Goal: Task Accomplishment & Management: Use online tool/utility

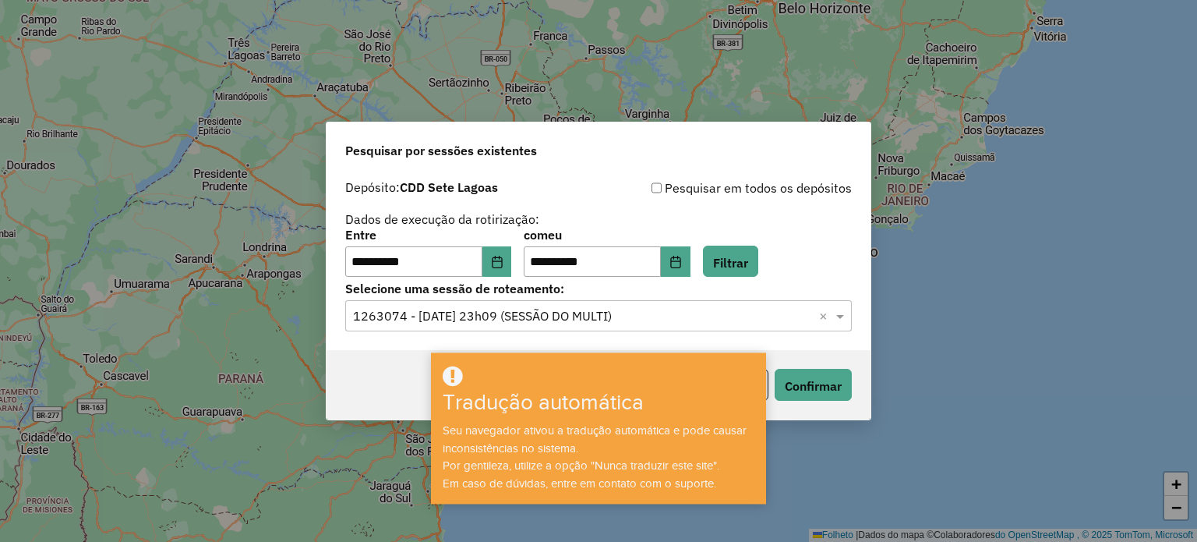
click at [602, 316] on input "text" at bounding box center [583, 316] width 460 height 19
click at [816, 379] on font "Confirmar" at bounding box center [813, 386] width 57 height 16
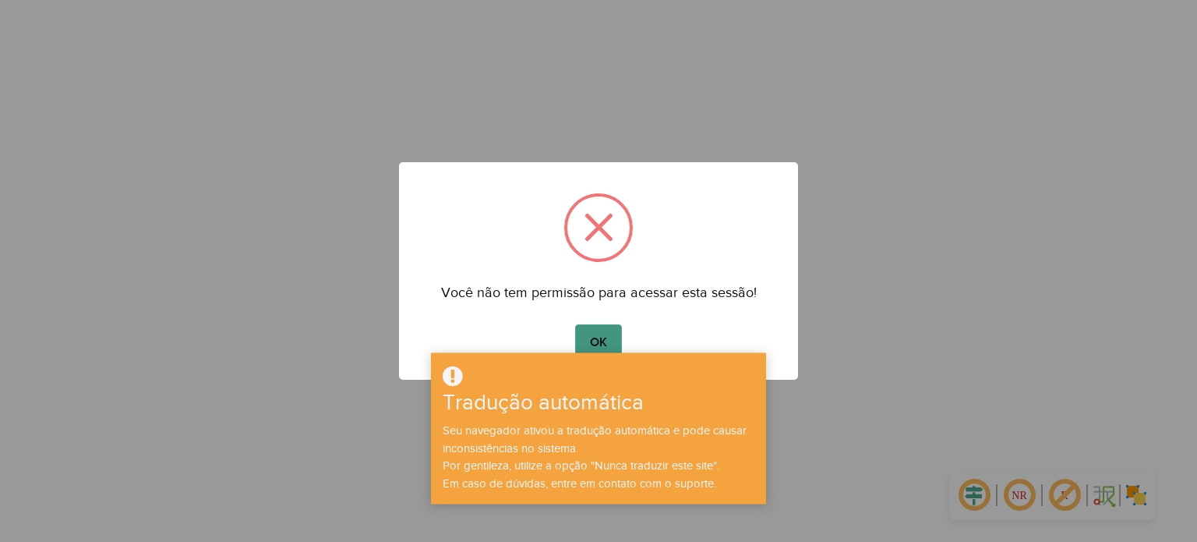
click at [610, 341] on button "OK" at bounding box center [598, 342] width 46 height 36
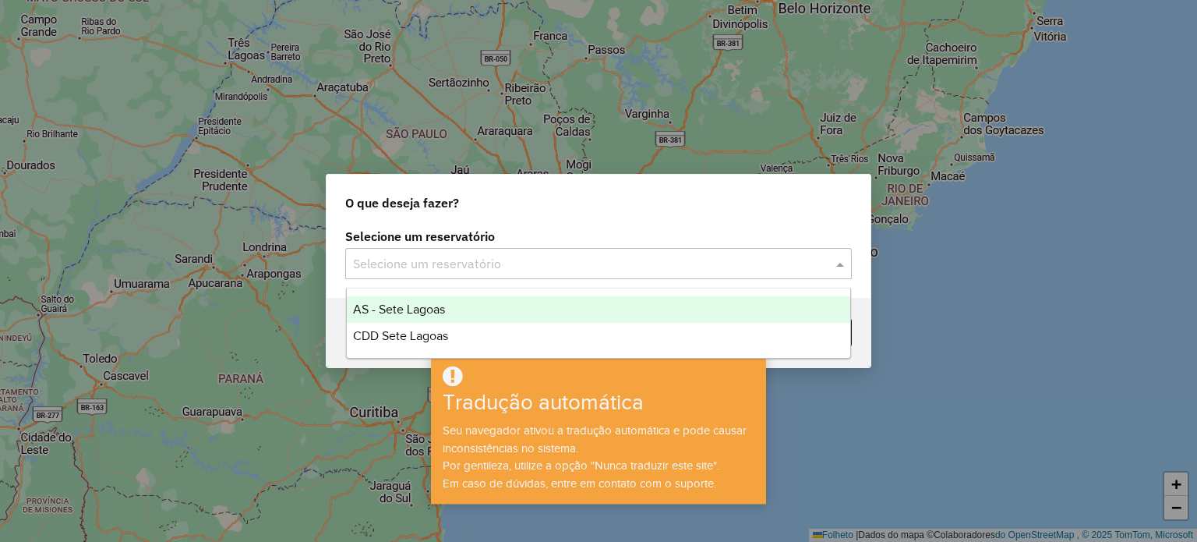
click at [538, 252] on div "Selecione um reservatório" at bounding box center [598, 263] width 507 height 31
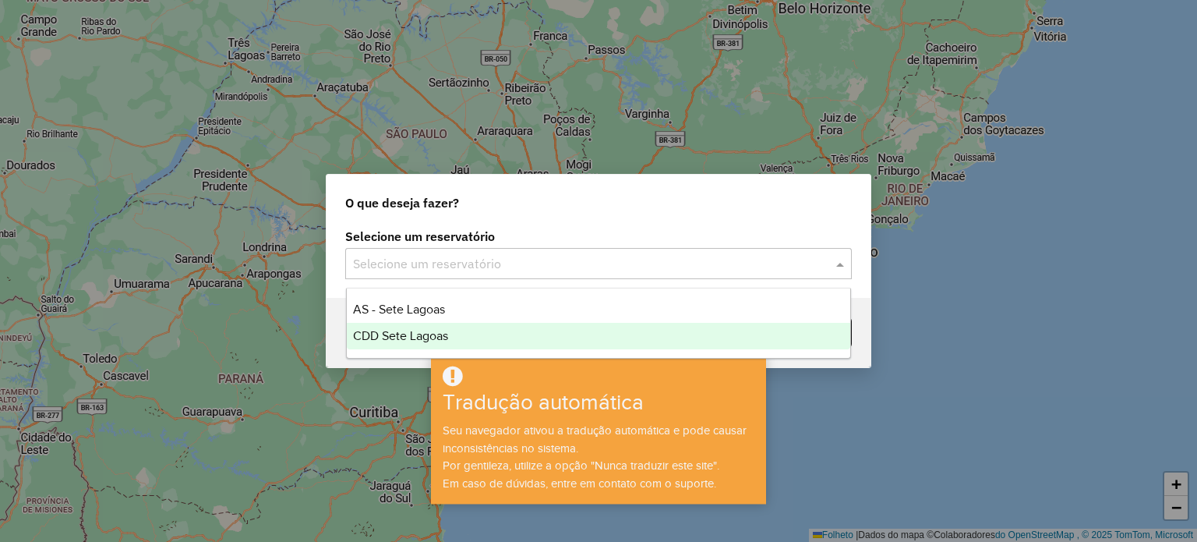
click at [440, 341] on font "CDD Sete Lagoas" at bounding box center [400, 335] width 95 height 13
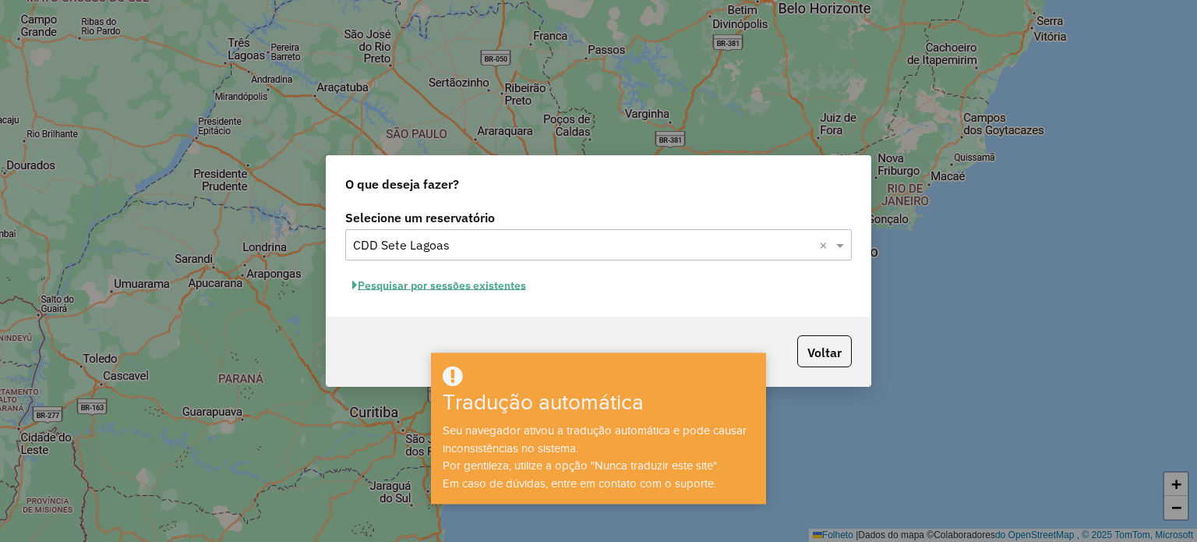
click at [458, 295] on button "Pesquisar por sessões existentes" at bounding box center [439, 285] width 188 height 25
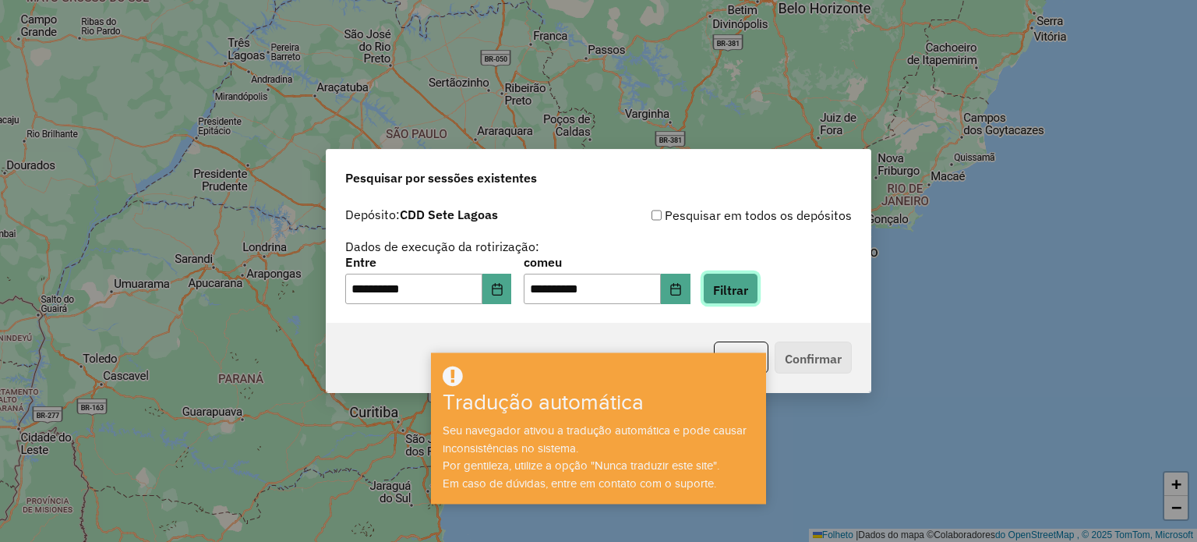
click at [745, 292] on font "Filtrar" at bounding box center [730, 289] width 35 height 16
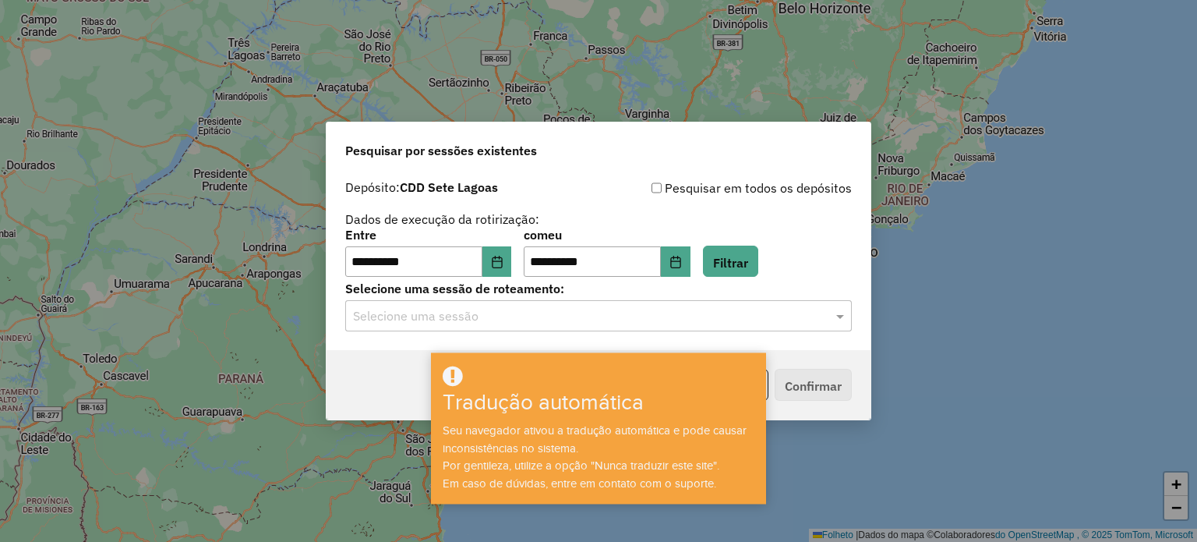
click at [539, 394] on font "Tradução automática" at bounding box center [543, 402] width 201 height 24
click at [656, 405] on h3 "Tradução automática" at bounding box center [571, 403] width 256 height 27
drag, startPoint x: 736, startPoint y: 383, endPoint x: 759, endPoint y: 365, distance: 29.5
click at [748, 376] on div at bounding box center [598, 377] width 330 height 26
click at [759, 363] on div "Tradução automática Seu navegador ativou a tradução automática e pode causar in…" at bounding box center [598, 427] width 335 height 151
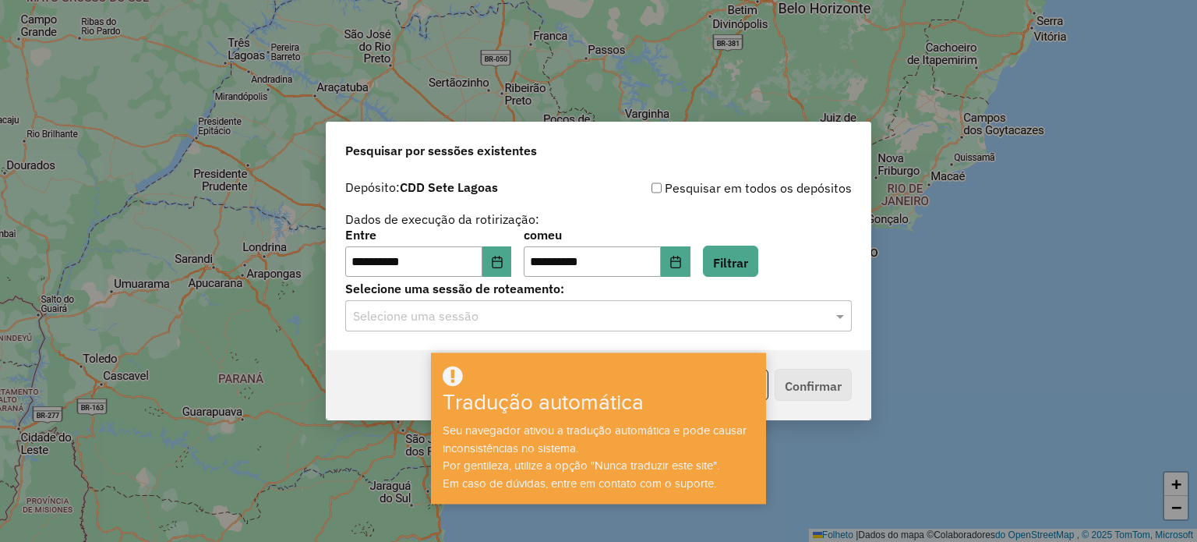
click at [581, 327] on div "Selecione uma sessão" at bounding box center [598, 315] width 507 height 31
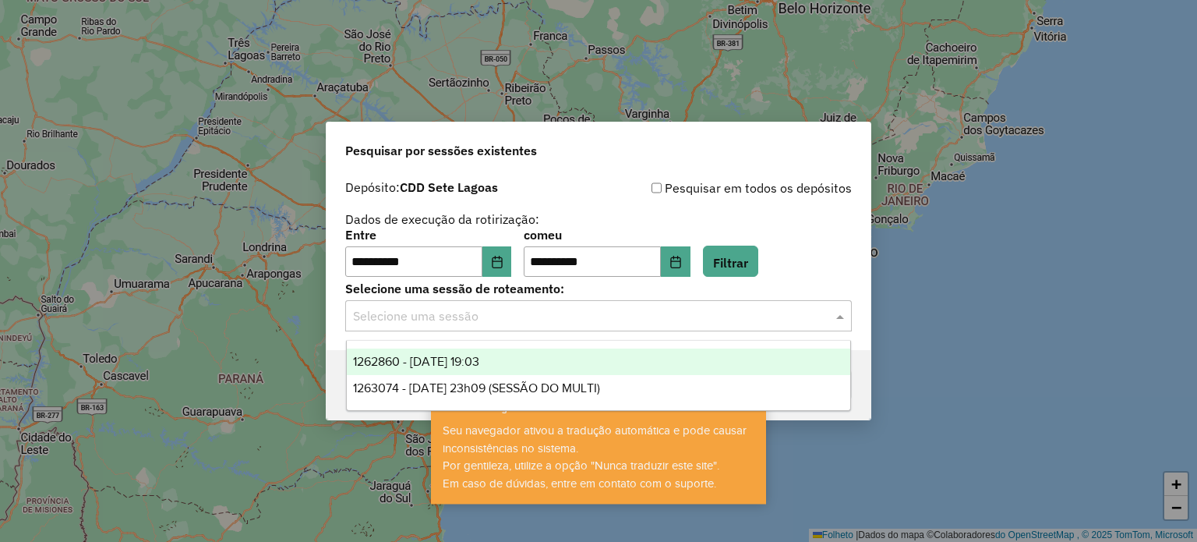
click at [434, 363] on font "1262860 - 10/09/2025 19:03" at bounding box center [416, 361] width 126 height 13
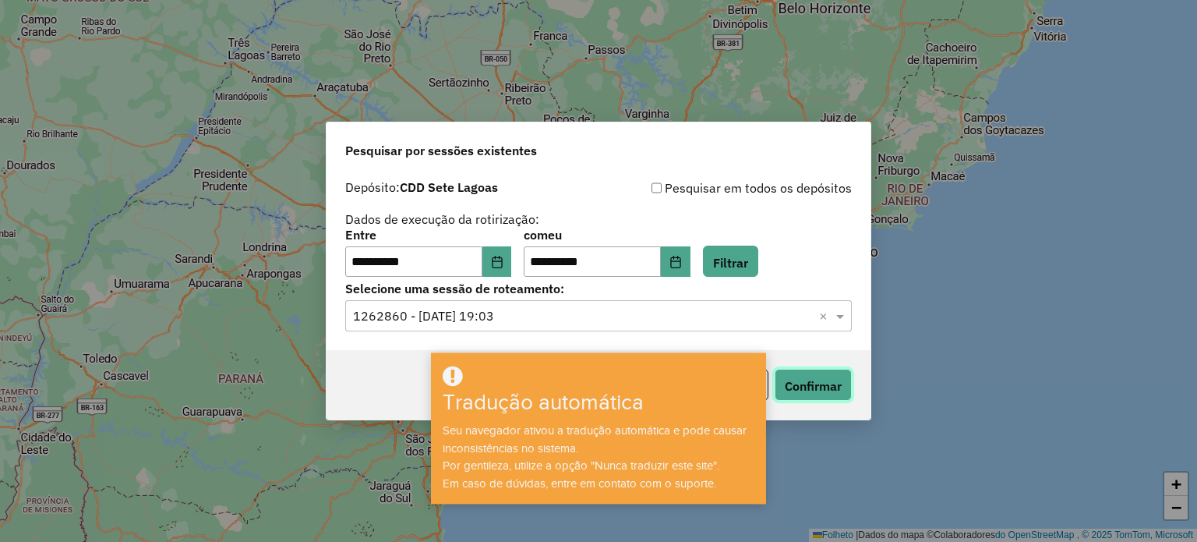
click at [823, 392] on font "Confirmar" at bounding box center [813, 386] width 57 height 16
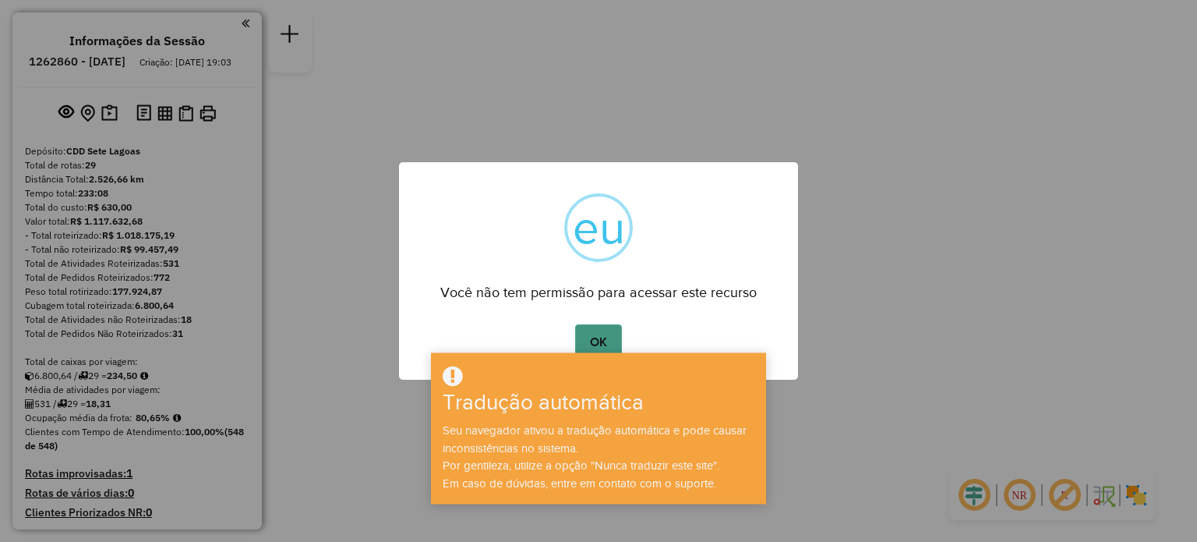
click at [588, 339] on button "OK" at bounding box center [598, 342] width 46 height 36
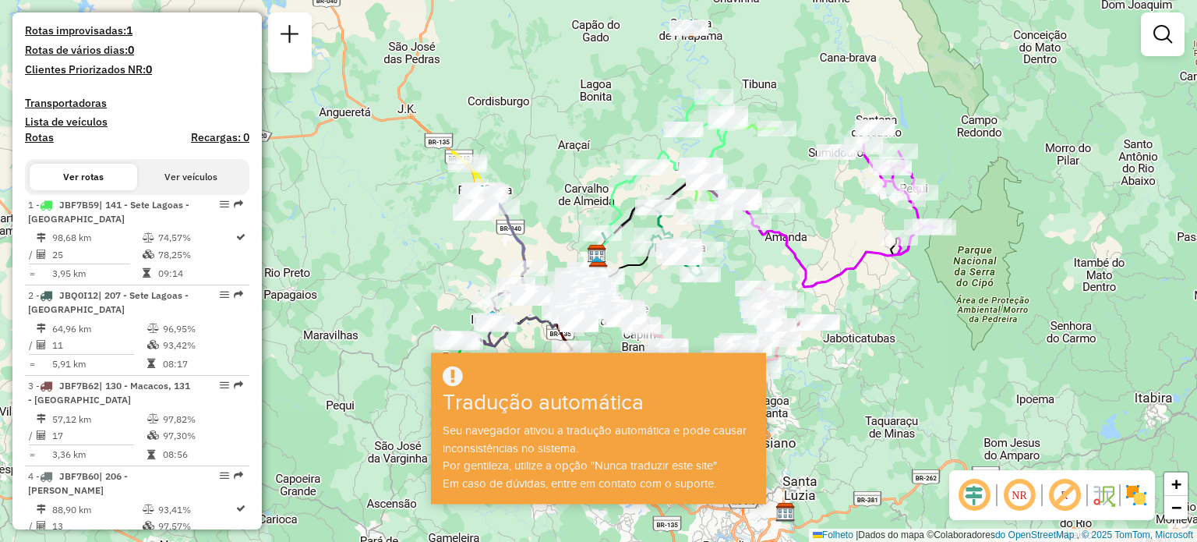
scroll to position [468, 0]
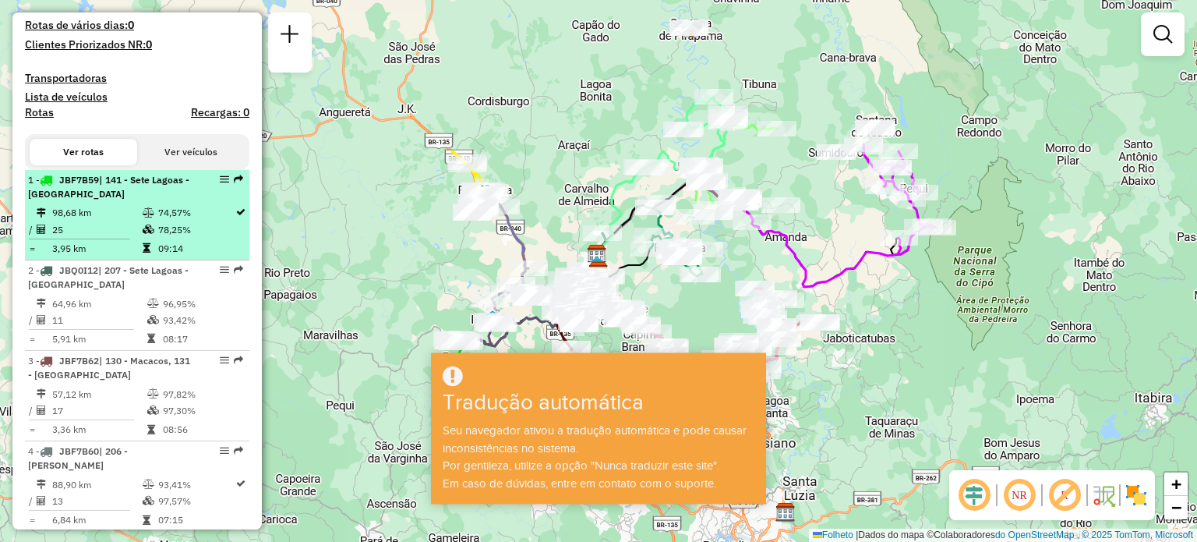
click at [82, 218] on font "98,68 km" at bounding box center [71, 213] width 39 height 12
select select "**********"
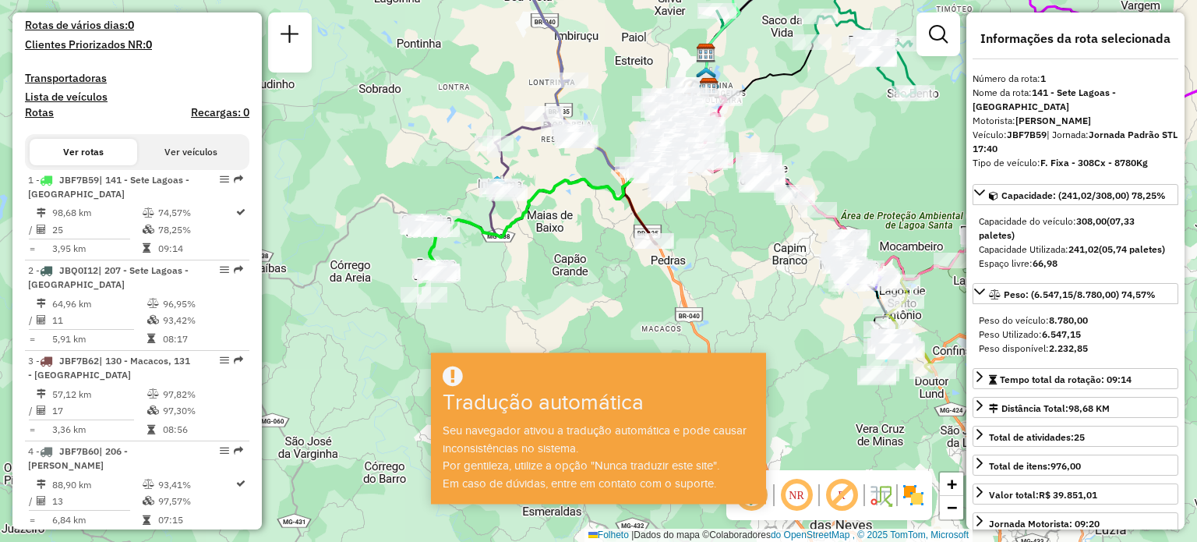
drag, startPoint x: 450, startPoint y: 212, endPoint x: 394, endPoint y: 140, distance: 91.2
click at [394, 140] on div "Janela de atendimento Grau de atendimento Capacidade Transportadoras Veículos C…" at bounding box center [598, 271] width 1197 height 542
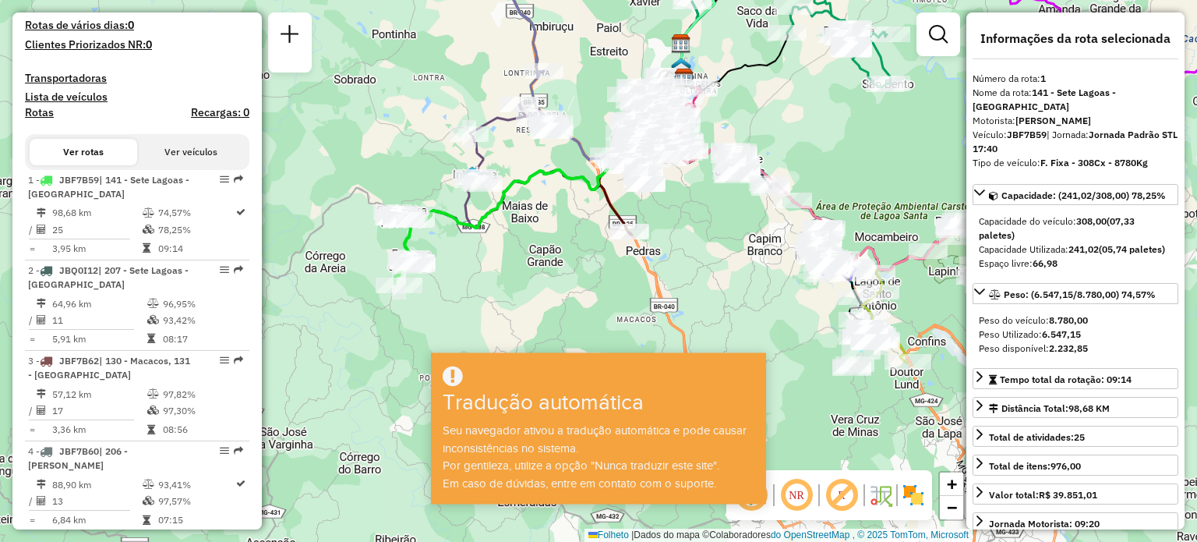
drag, startPoint x: 567, startPoint y: 161, endPoint x: 549, endPoint y: 168, distance: 19.7
click at [549, 168] on icon at bounding box center [544, 152] width 284 height 150
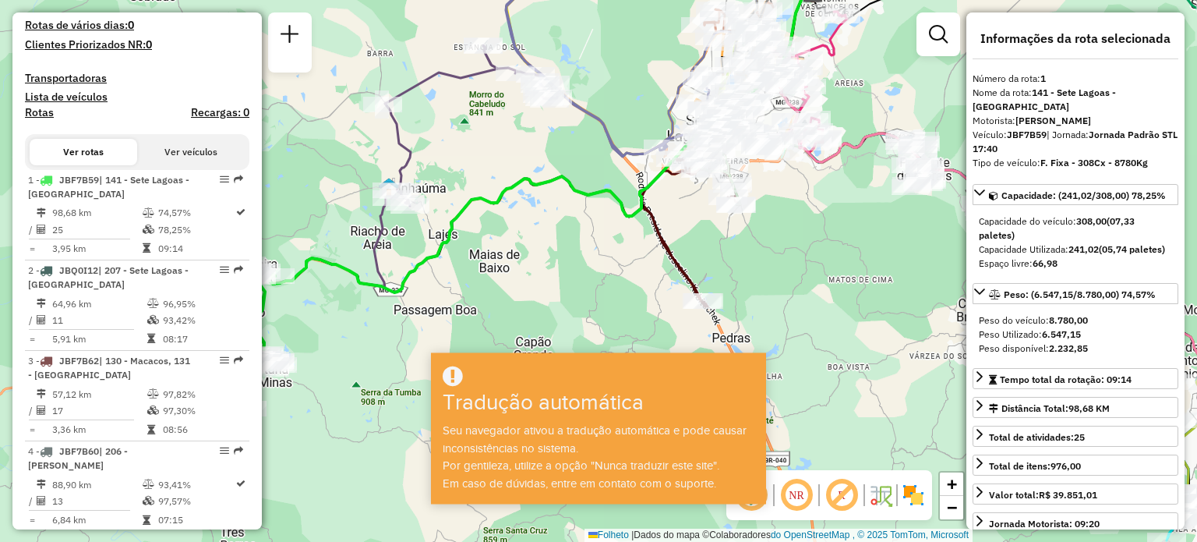
drag, startPoint x: 564, startPoint y: 152, endPoint x: 532, endPoint y: 168, distance: 35.6
click at [532, 168] on div "Janela de atendimento Grau de atendimento Capacidade Transportadoras Veículos C…" at bounding box center [598, 271] width 1197 height 542
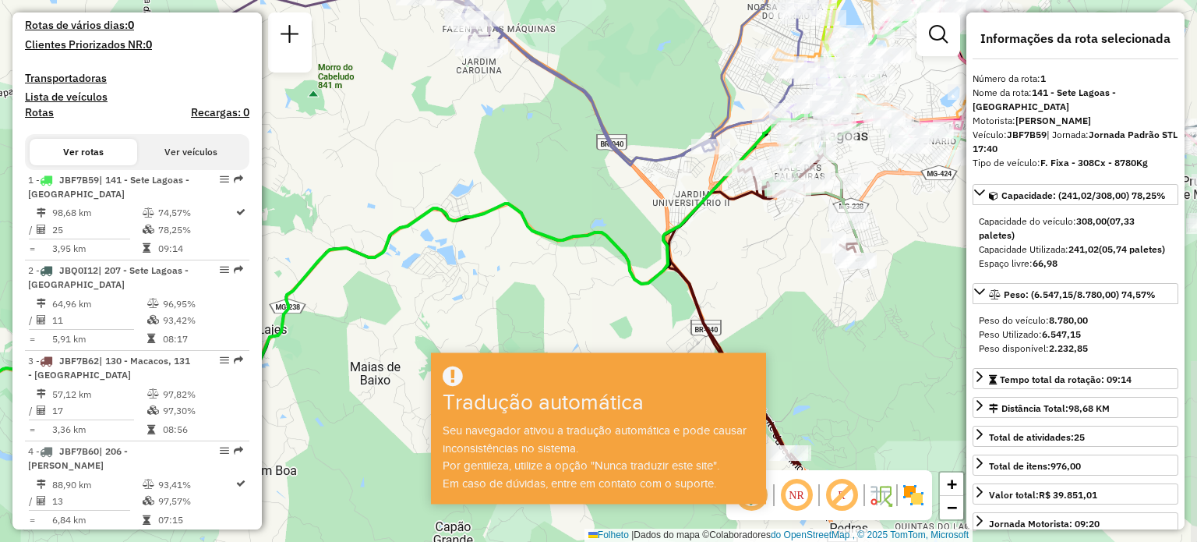
drag, startPoint x: 578, startPoint y: 158, endPoint x: 708, endPoint y: 72, distance: 155.9
click at [670, 81] on div "Janela de atendimento Grau de atendimento Capacidade Transportadoras Veículos C…" at bounding box center [598, 271] width 1197 height 542
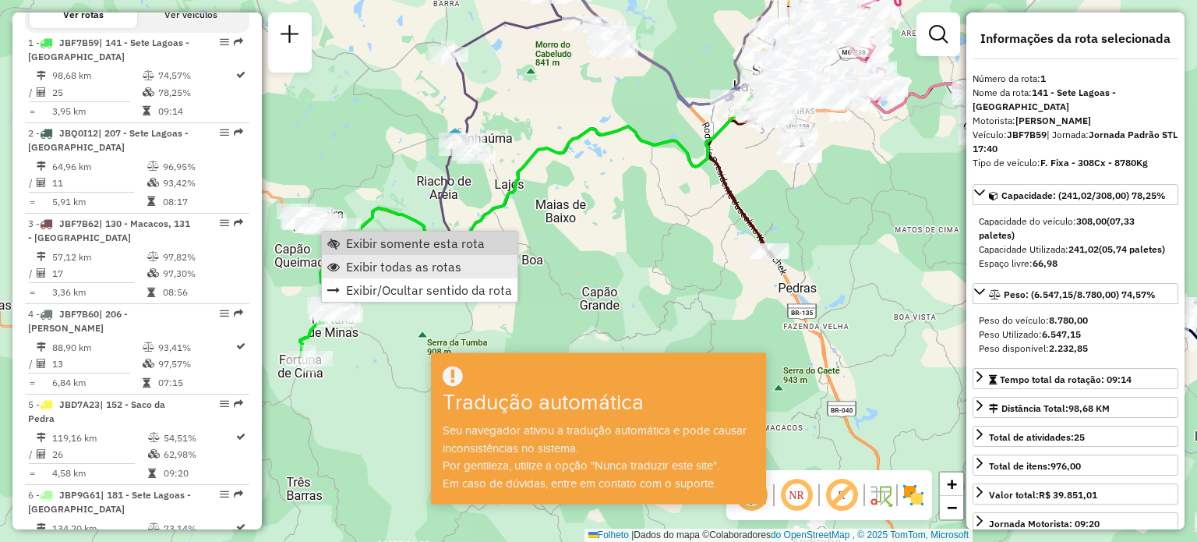
scroll to position [639, 0]
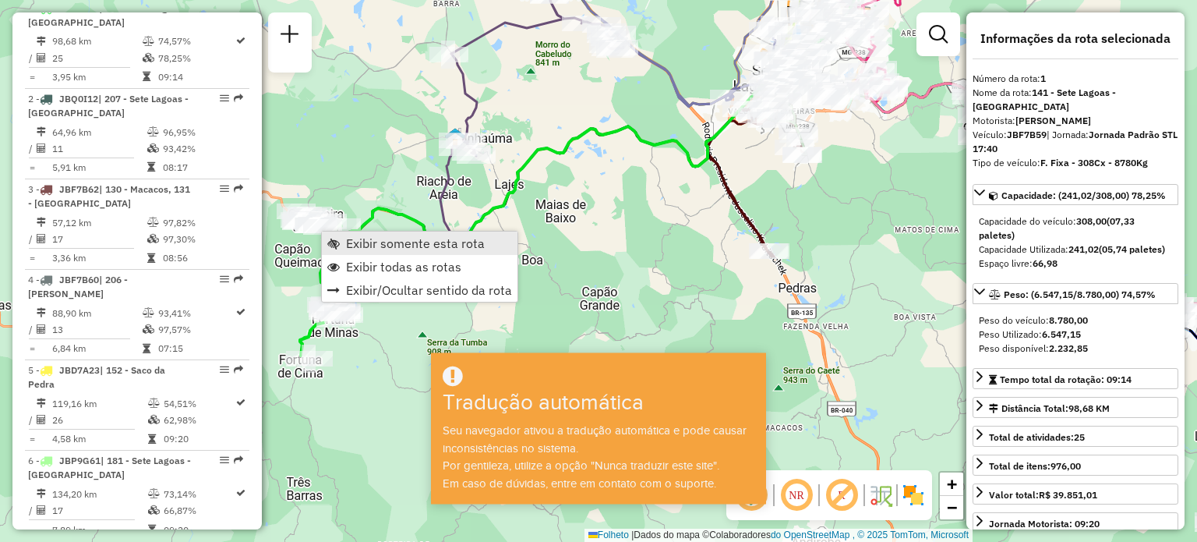
click at [375, 241] on font "Exibir somente esta rota" at bounding box center [415, 243] width 139 height 16
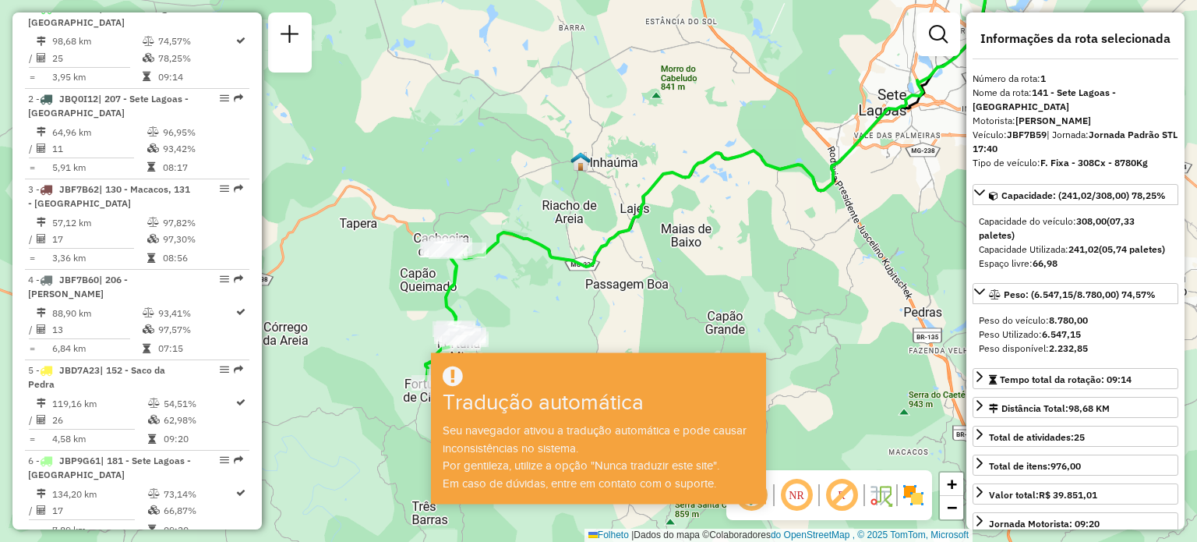
drag, startPoint x: 661, startPoint y: 217, endPoint x: 814, endPoint y: 108, distance: 187.3
click at [814, 108] on div "Janela de atendimento Grau de atendimento Capacidade Transportadoras Veículos C…" at bounding box center [598, 271] width 1197 height 542
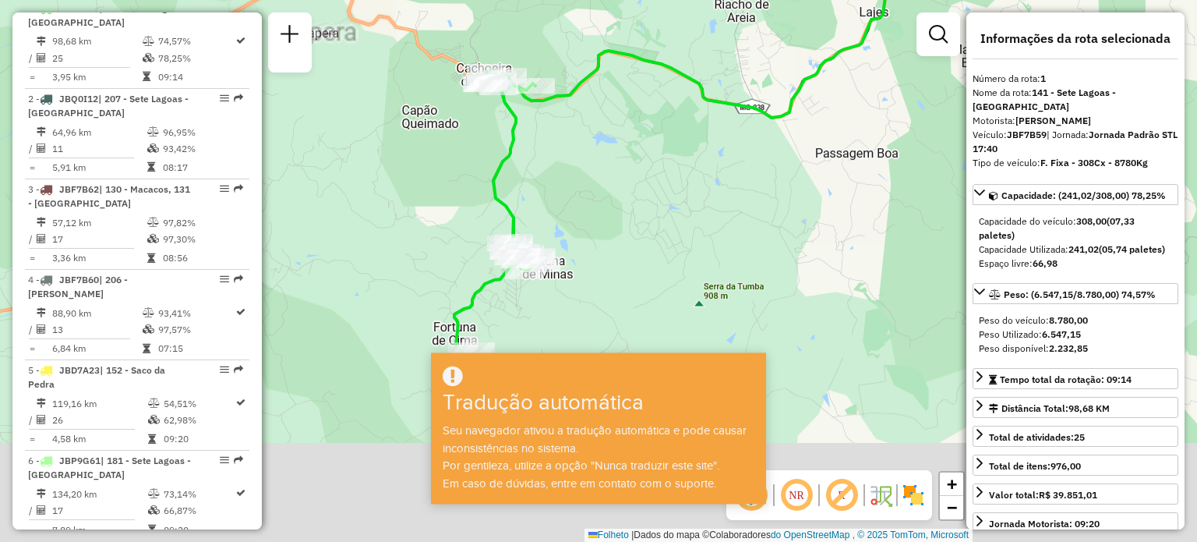
drag, startPoint x: 527, startPoint y: 309, endPoint x: 610, endPoint y: 118, distance: 209.1
click at [610, 118] on div "Janela de atendimento Grau de atendimento Capacidade Transportadoras Veículos C…" at bounding box center [598, 271] width 1197 height 542
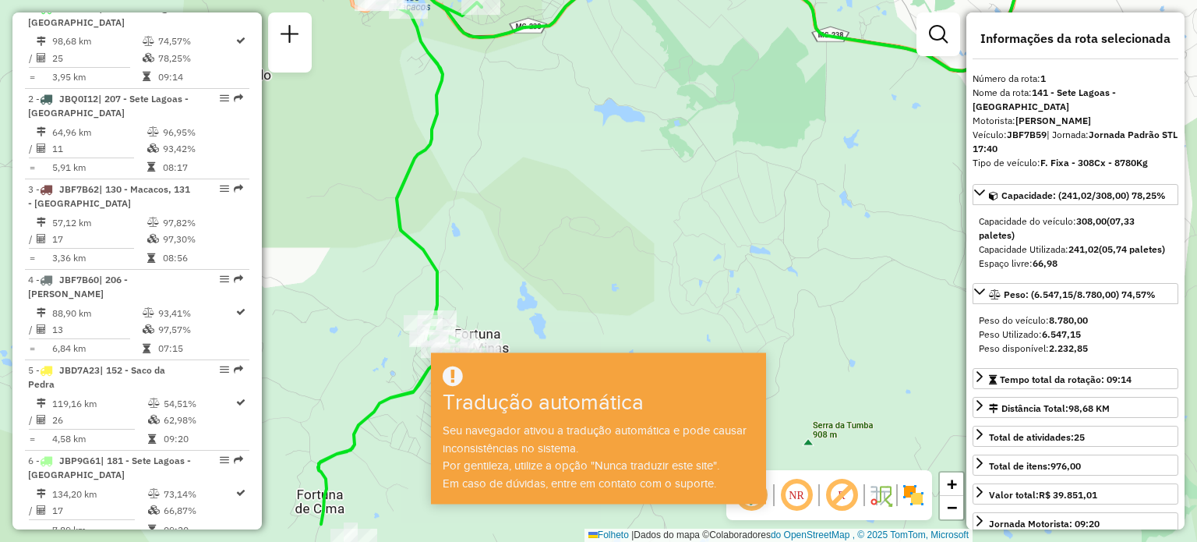
click at [655, 401] on h3 "Tradução automática" at bounding box center [571, 403] width 256 height 27
click at [571, 401] on font "Tradução automática" at bounding box center [543, 402] width 201 height 24
click at [561, 433] on font "Seu navegador ativou a tradução automática e pode causar inconsistências no sis…" at bounding box center [595, 439] width 304 height 30
click at [561, 434] on font "Seu navegador ativou a tradução automática e pode causar inconsistências no sis…" at bounding box center [595, 439] width 304 height 30
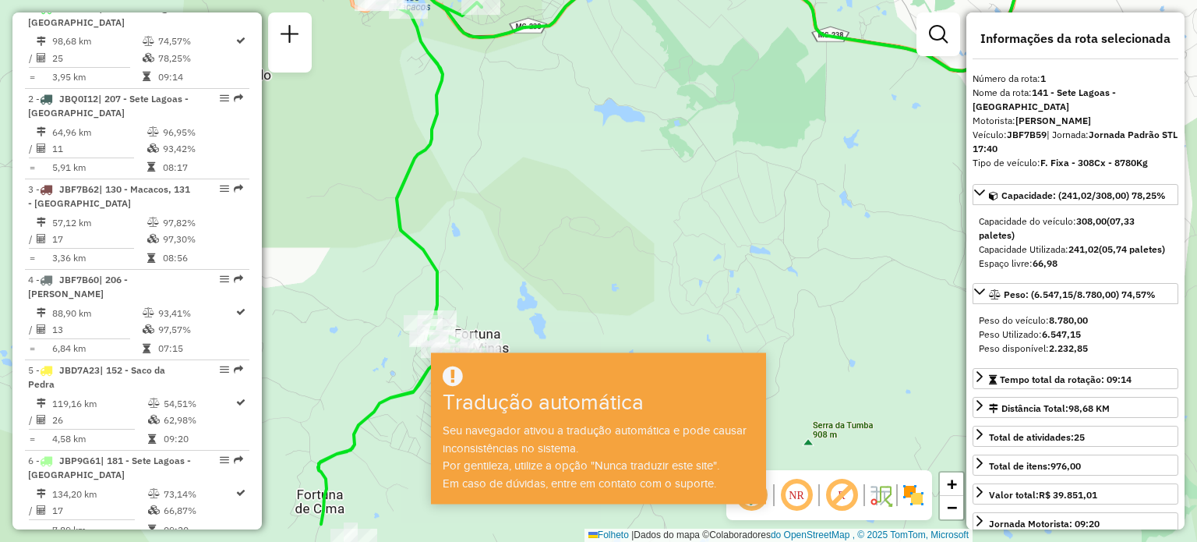
click at [589, 426] on font "Seu navegador ativou a tradução automática e pode causar inconsistências no sis…" at bounding box center [595, 439] width 304 height 30
click at [677, 454] on div "Seu navegador ativou a tradução automática e pode causar inconsistências no sis…" at bounding box center [598, 457] width 330 height 70
drag, startPoint x: 680, startPoint y: 431, endPoint x: 592, endPoint y: 378, distance: 102.8
click at [592, 378] on div at bounding box center [598, 377] width 330 height 26
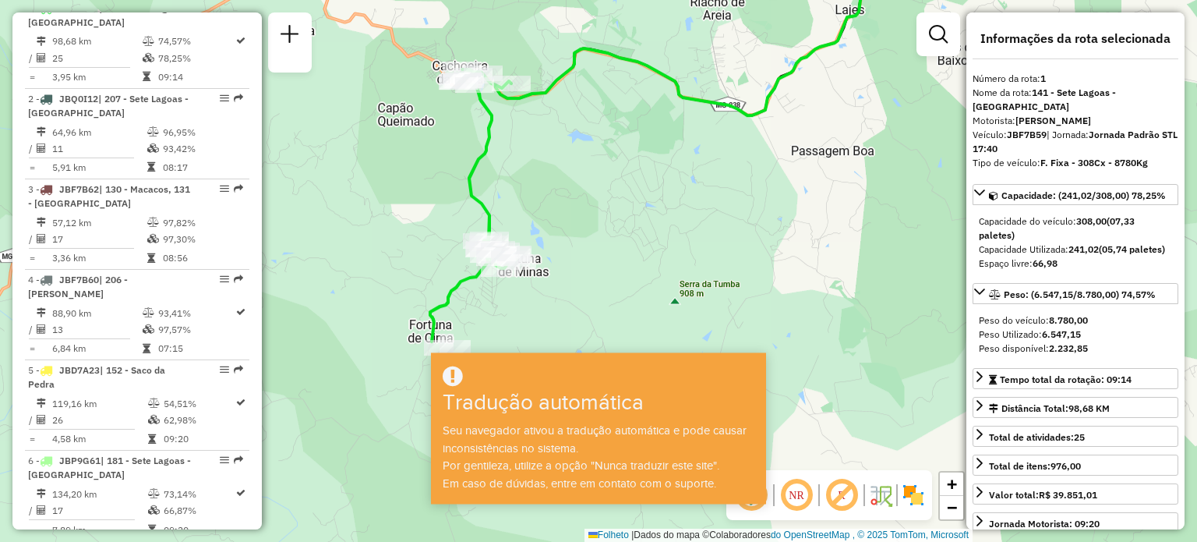
drag, startPoint x: 484, startPoint y: 292, endPoint x: 501, endPoint y: 332, distance: 43.3
click at [501, 332] on div "Janela de atendimento Grau de atendimento Capacidade Transportadoras Veículos C…" at bounding box center [598, 271] width 1197 height 542
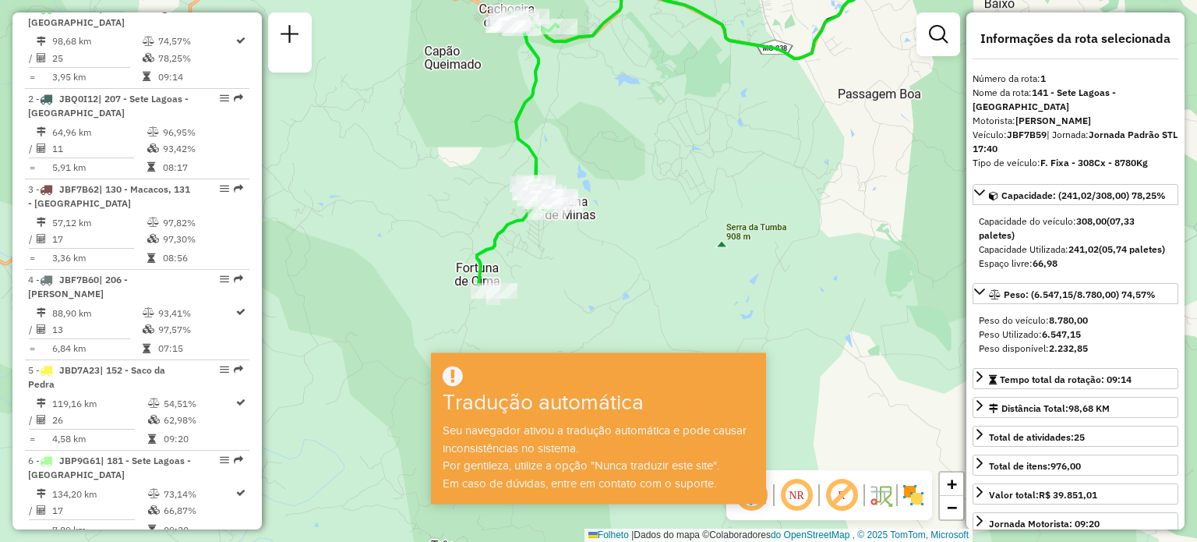
drag, startPoint x: 602, startPoint y: 152, endPoint x: 626, endPoint y: 118, distance: 41.5
click at [626, 118] on div "Janela de atendimento Grau de atendimento Capacidade Transportadoras Veículos C…" at bounding box center [598, 271] width 1197 height 542
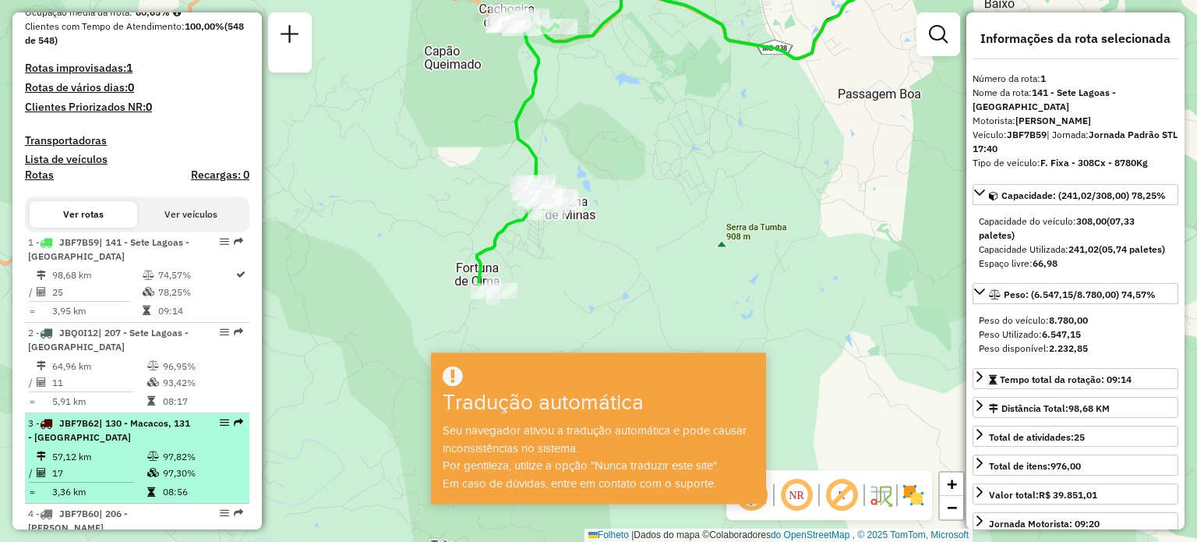
scroll to position [405, 0]
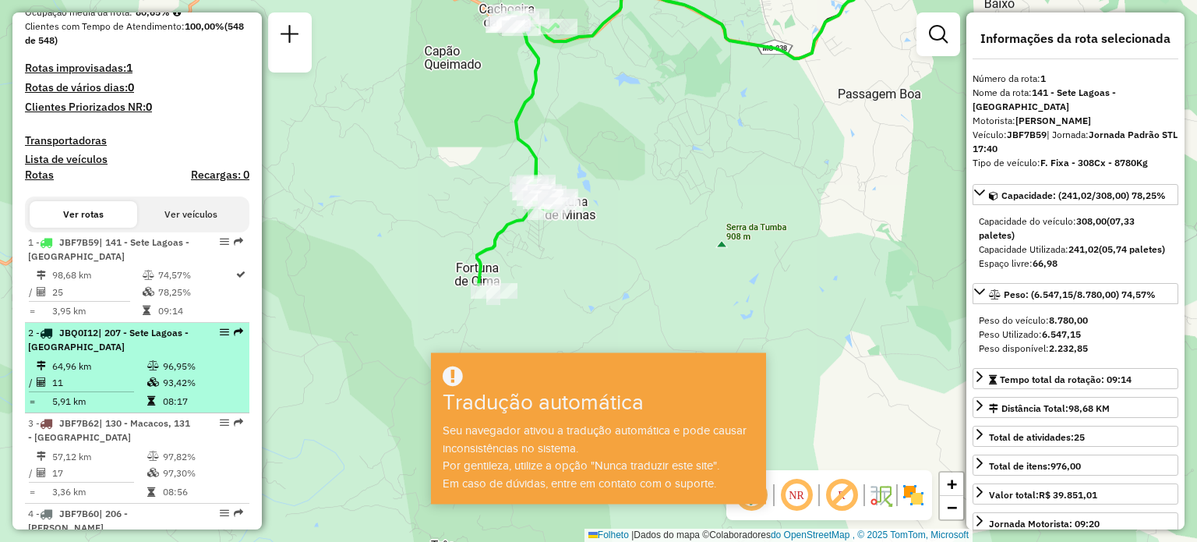
click at [114, 342] on font "| 207 - Sete Lagoas - Matosinho" at bounding box center [108, 340] width 161 height 26
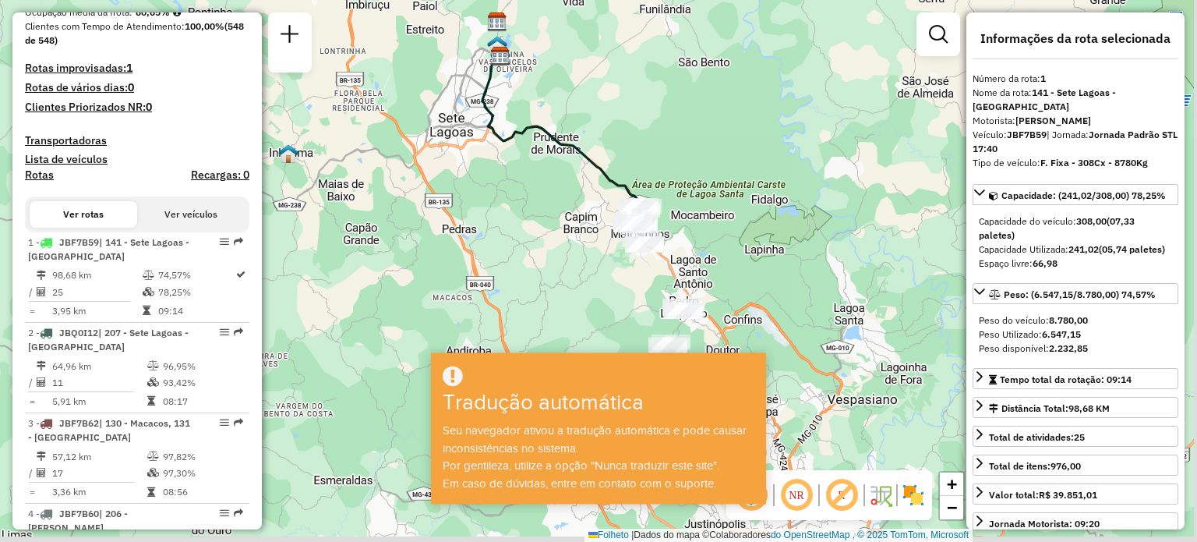
drag, startPoint x: 617, startPoint y: 255, endPoint x: 550, endPoint y: 158, distance: 117.6
click at [550, 158] on div "Janela de atendimento Grau de atendimento Capacidade Transportadoras Veículos C…" at bounding box center [598, 271] width 1197 height 542
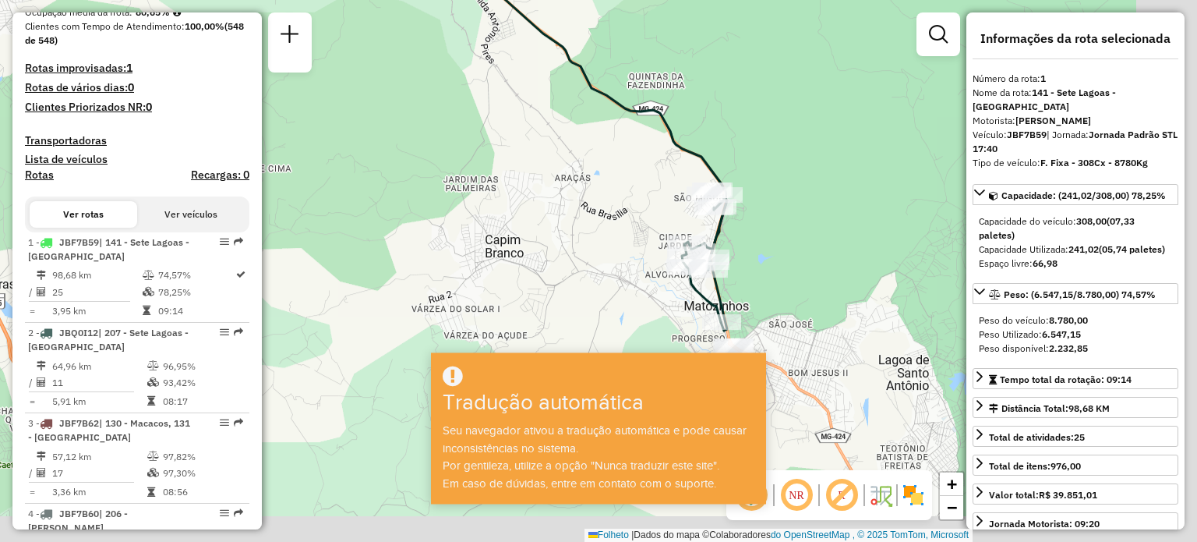
drag, startPoint x: 698, startPoint y: 262, endPoint x: 486, endPoint y: 122, distance: 253.8
click at [486, 122] on div "Janela de atendimento Grau de atendimento Capacidade Transportadoras Veículos C…" at bounding box center [598, 271] width 1197 height 542
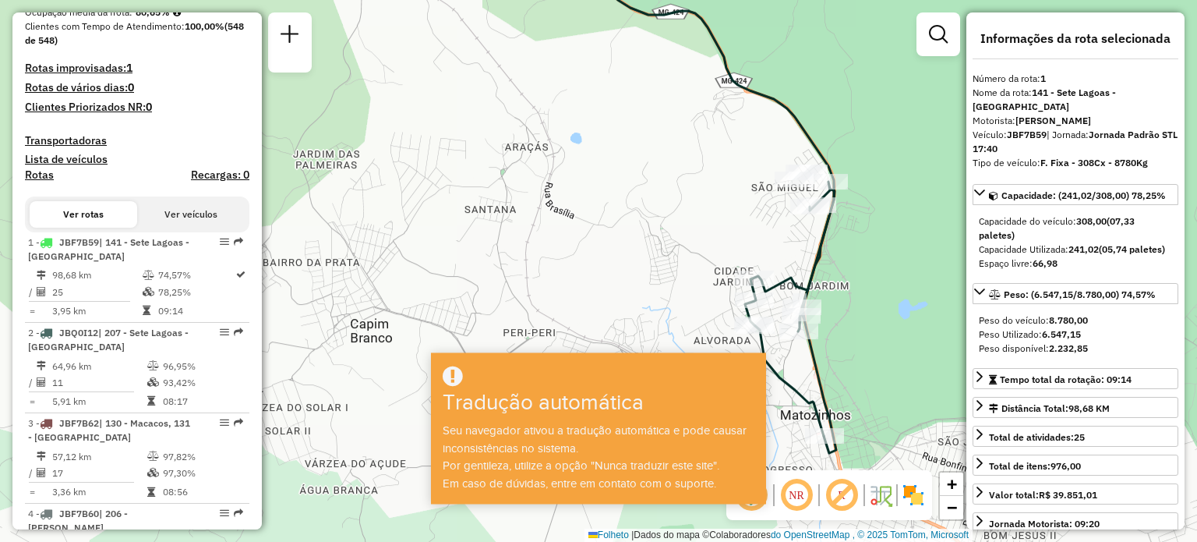
drag, startPoint x: 585, startPoint y: 197, endPoint x: 445, endPoint y: 90, distance: 176.8
click at [445, 90] on div "Janela de atendimento Grau de atendimento Capacidade Transportadoras Veículos C…" at bounding box center [598, 271] width 1197 height 542
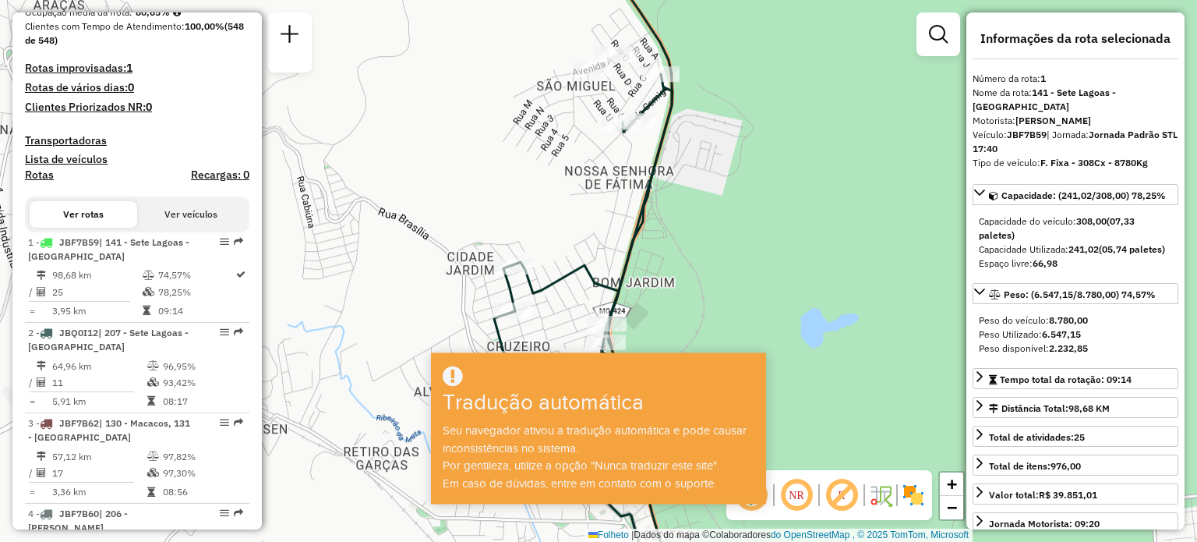
drag, startPoint x: 587, startPoint y: 152, endPoint x: 288, endPoint y: 127, distance: 299.6
click at [288, 127] on div "Janela de atendimento Grau de atendimento Capacidade Transportadoras Veículos C…" at bounding box center [598, 271] width 1197 height 542
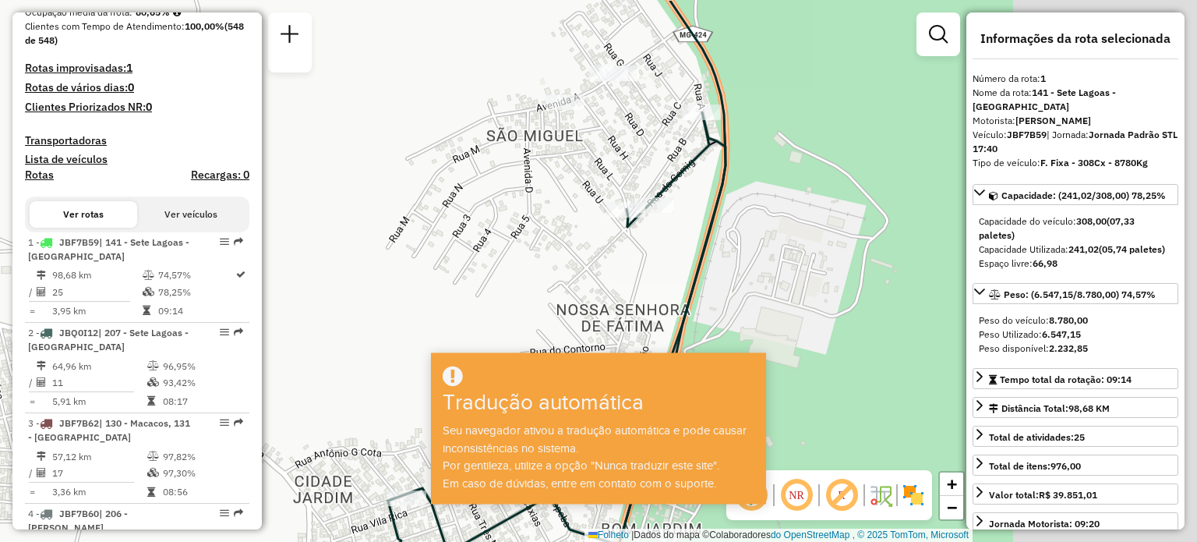
drag, startPoint x: 638, startPoint y: 134, endPoint x: 418, endPoint y: 168, distance: 222.3
click at [415, 196] on div "Janela de atendimento Grau de atendimento Capacidade Transportadoras Veículos C…" at bounding box center [598, 271] width 1197 height 542
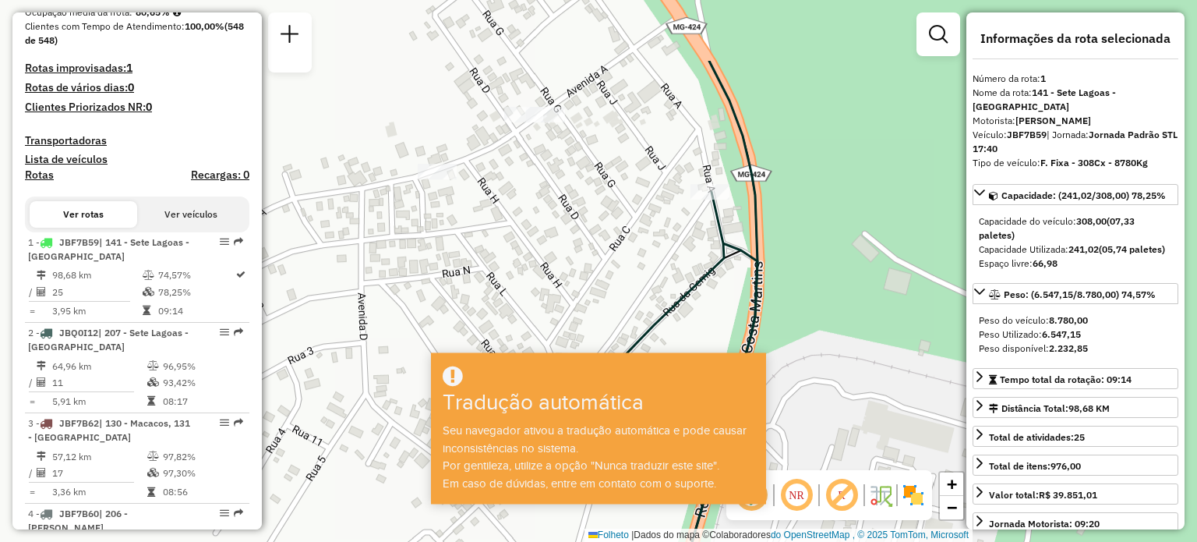
drag, startPoint x: 496, startPoint y: 149, endPoint x: 262, endPoint y: 264, distance: 261.4
click at [262, 264] on div "Janela de atendimento Grau de atendimento Capacidade Transportadoras Veículos C…" at bounding box center [598, 271] width 1197 height 542
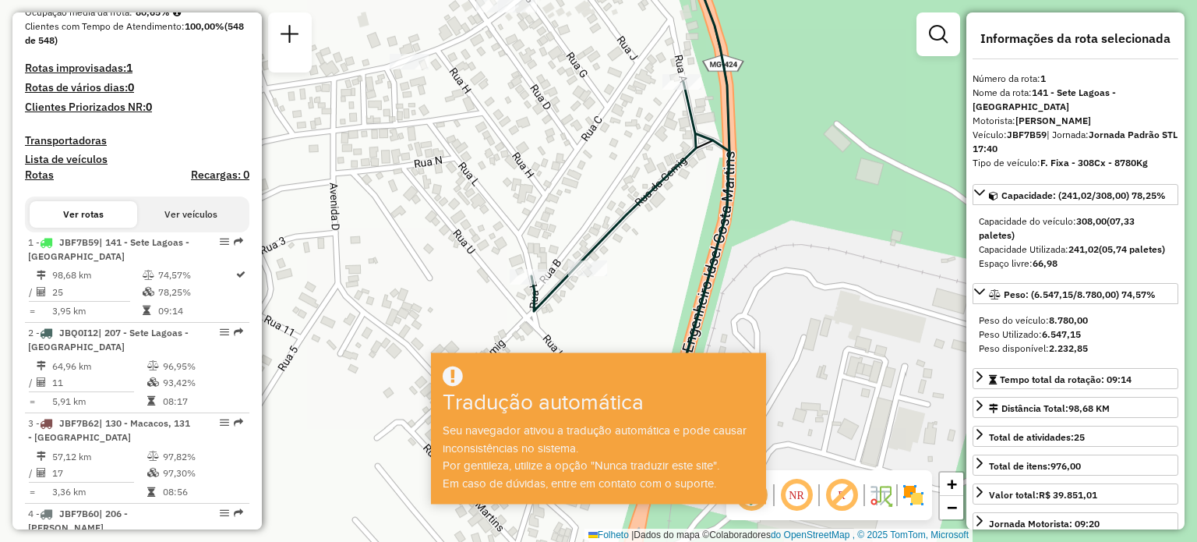
drag, startPoint x: 608, startPoint y: 212, endPoint x: 592, endPoint y: 134, distance: 79.5
click at [592, 134] on div "Janela de atendimento Grau de atendimento Capacidade Transportadoras Veículos C…" at bounding box center [598, 271] width 1197 height 542
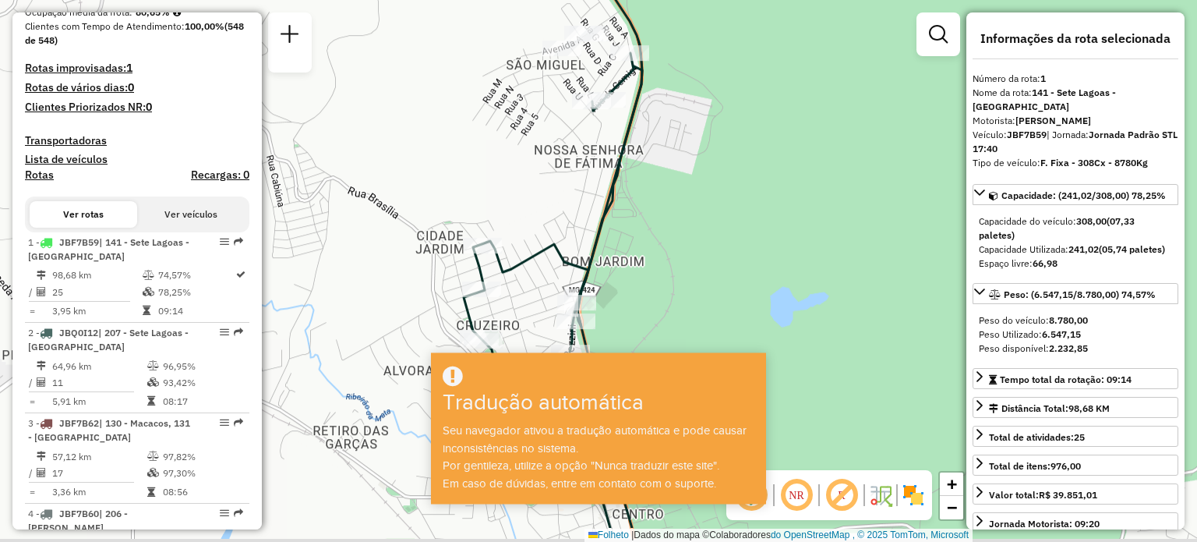
drag, startPoint x: 508, startPoint y: 232, endPoint x: 463, endPoint y: 53, distance: 184.9
click at [463, 55] on div "Janela de atendimento Grau de atendimento Capacidade Transportadoras Veículos C…" at bounding box center [598, 271] width 1197 height 542
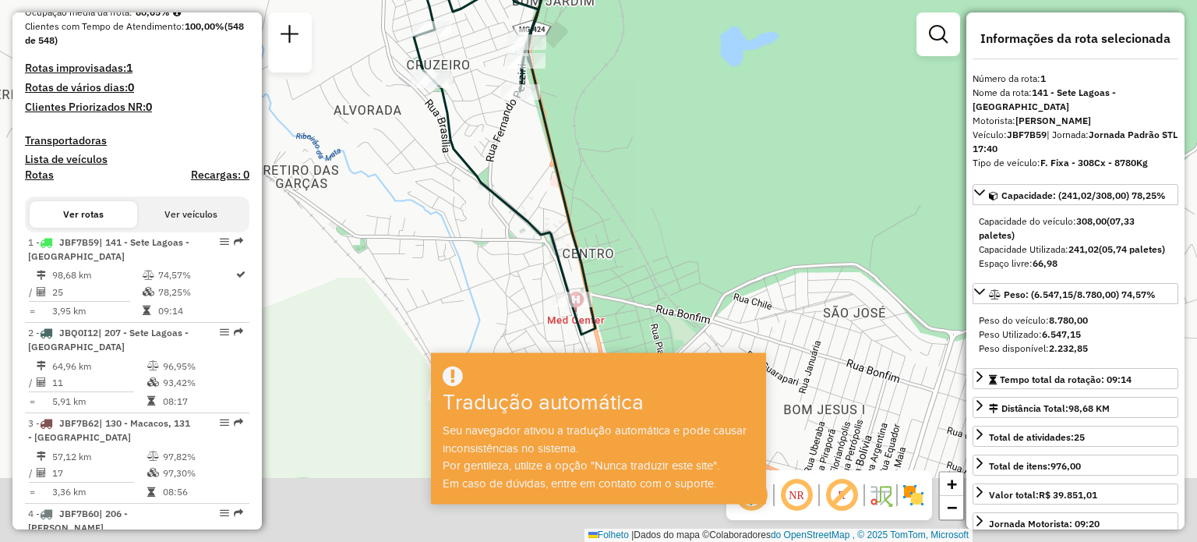
drag, startPoint x: 523, startPoint y: 302, endPoint x: 542, endPoint y: 125, distance: 178.8
click at [539, 99] on div "Janela de atendimento Grau de atendimento Capacidade Transportadoras Veículos C…" at bounding box center [598, 271] width 1197 height 542
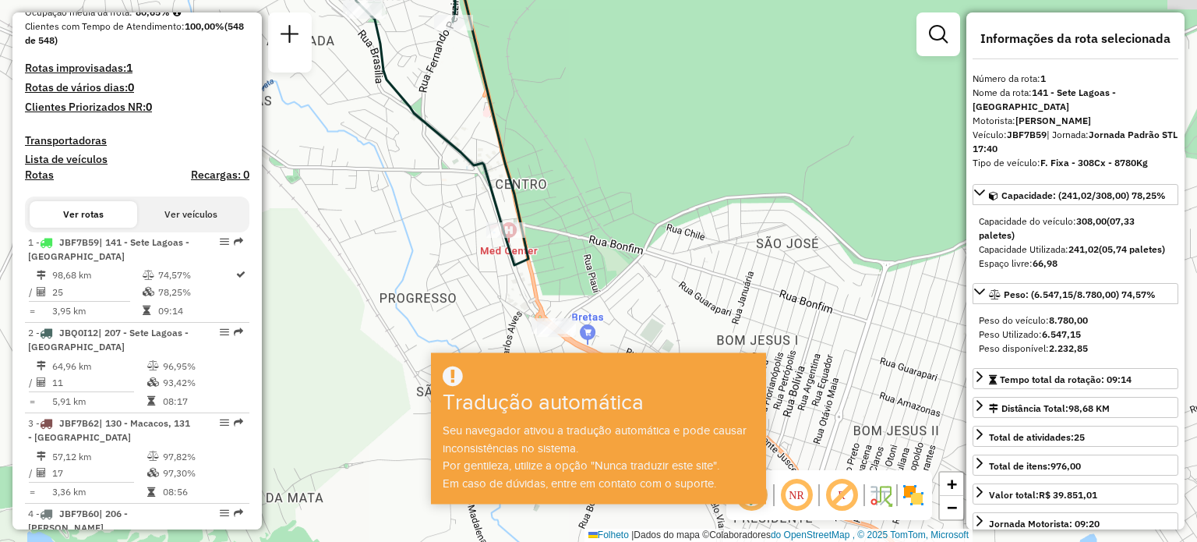
drag, startPoint x: 599, startPoint y: 211, endPoint x: 602, endPoint y: 272, distance: 60.8
click at [528, 265] on icon at bounding box center [495, 98] width 68 height 333
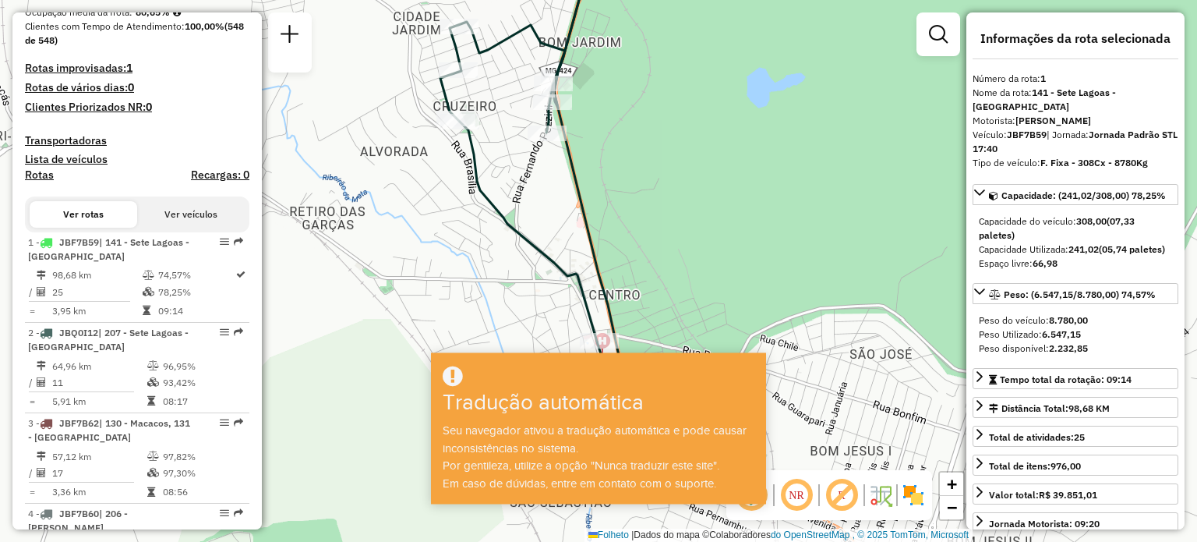
drag, startPoint x: 617, startPoint y: 158, endPoint x: 717, endPoint y: 246, distance: 133.1
click at [691, 292] on div "Janela de atendimento Grau de atendimento Capacidade Transportadoras Veículos C…" at bounding box center [598, 271] width 1197 height 542
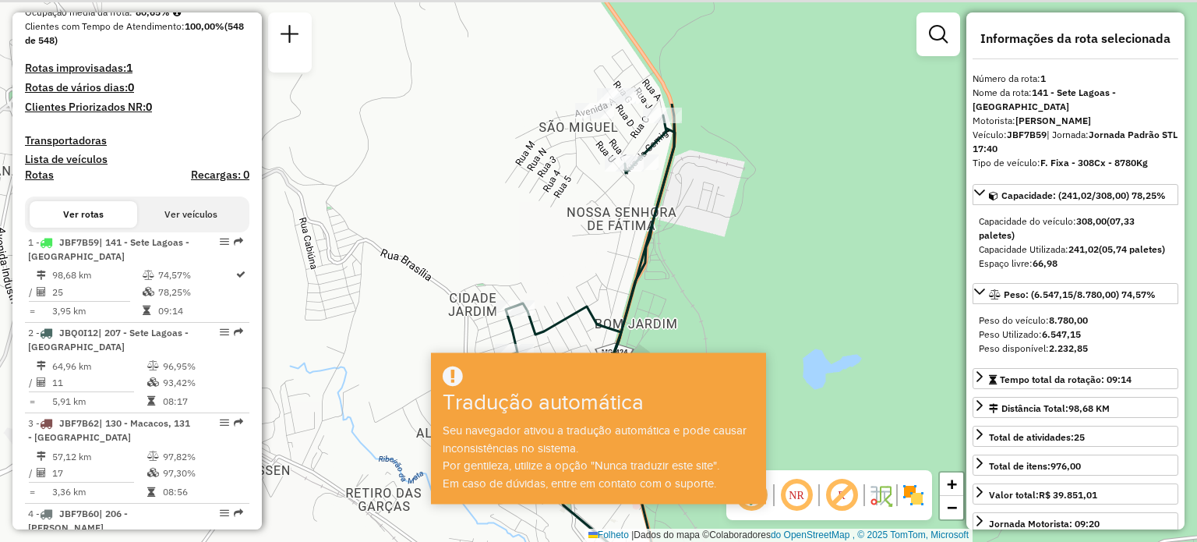
drag, startPoint x: 736, startPoint y: 247, endPoint x: 730, endPoint y: 292, distance: 45.6
click at [723, 335] on div "Janela de atendimento Grau de atendimento Capacidade Transportadoras Veículos C…" at bounding box center [598, 271] width 1197 height 542
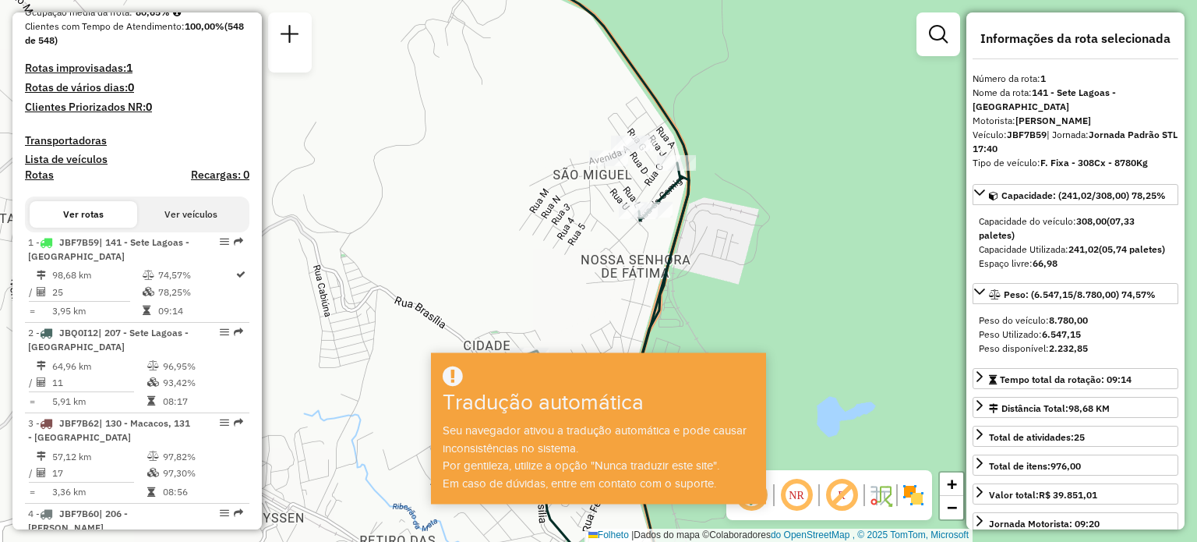
drag, startPoint x: 736, startPoint y: 199, endPoint x: 751, endPoint y: 242, distance: 46.3
click at [751, 242] on div "Janela de atendimento Grau de atendimento Capacidade Transportadoras Veículos C…" at bounding box center [598, 271] width 1197 height 542
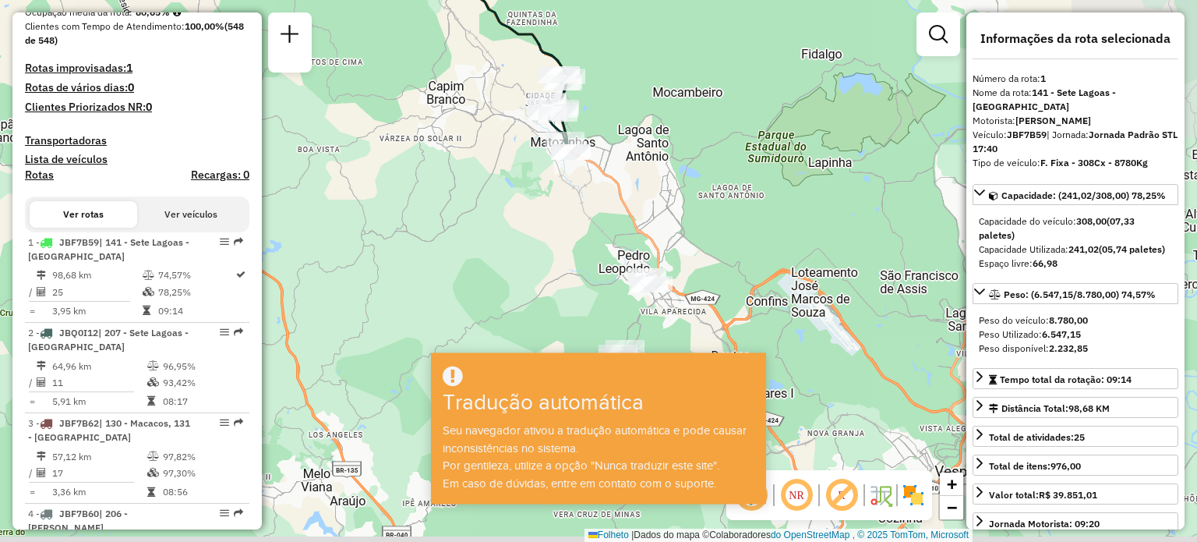
drag, startPoint x: 807, startPoint y: 221, endPoint x: 611, endPoint y: 97, distance: 232.2
click at [611, 97] on div "Janela de atendimento Grau de atendimento Capacidade Transportadoras Veículos C…" at bounding box center [598, 271] width 1197 height 542
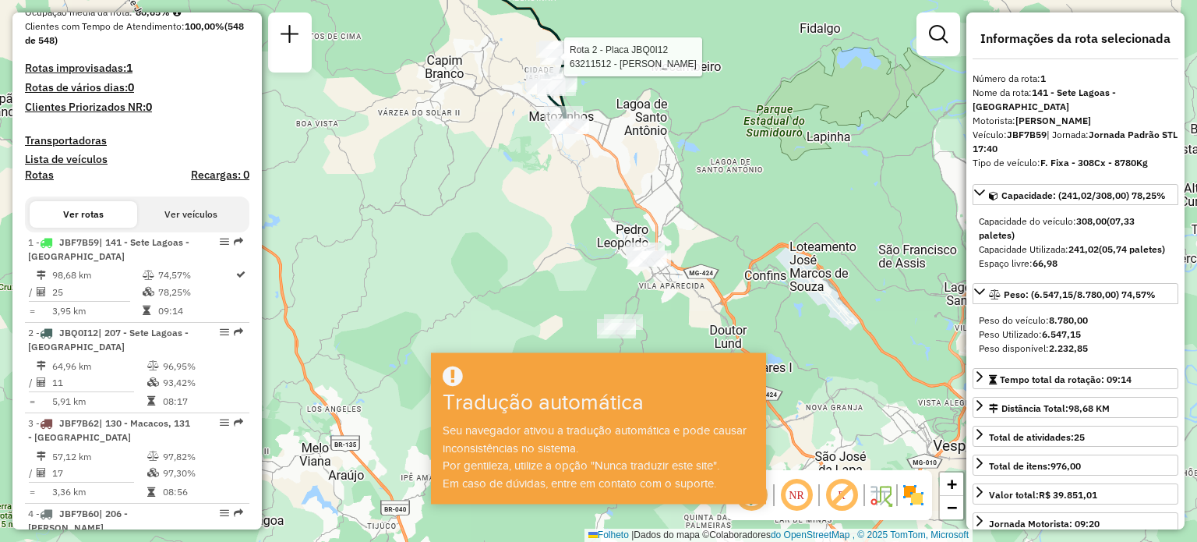
drag, startPoint x: 621, startPoint y: 219, endPoint x: 620, endPoint y: 203, distance: 15.7
click at [620, 203] on div "Rota 2 - Placa JBQ0I12 63211512 - CRISTINA FERREIRA COSTA Janela de atendimento…" at bounding box center [598, 271] width 1197 height 542
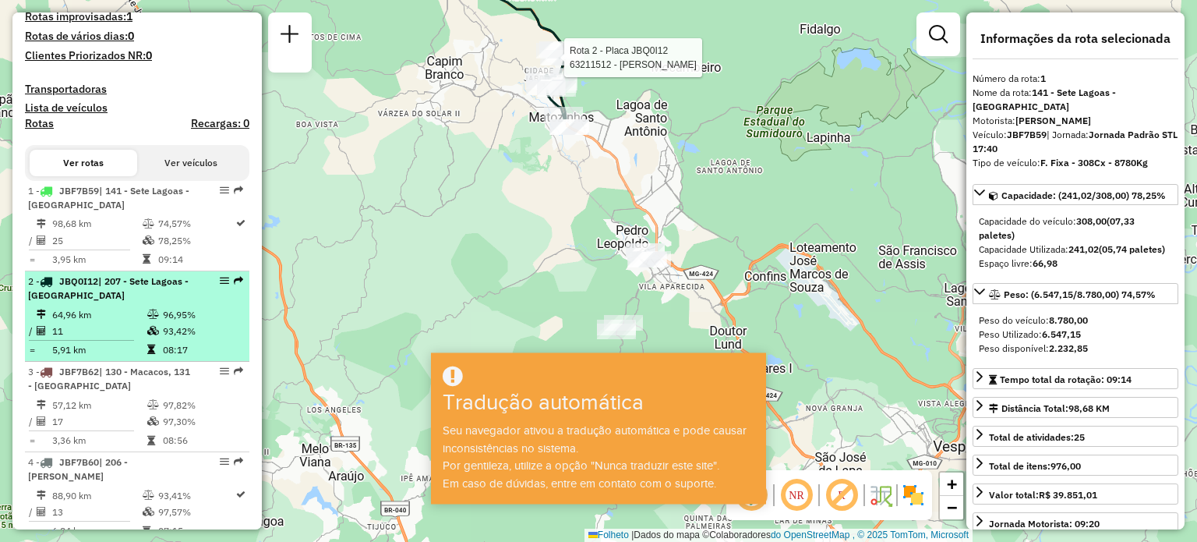
scroll to position [483, 0]
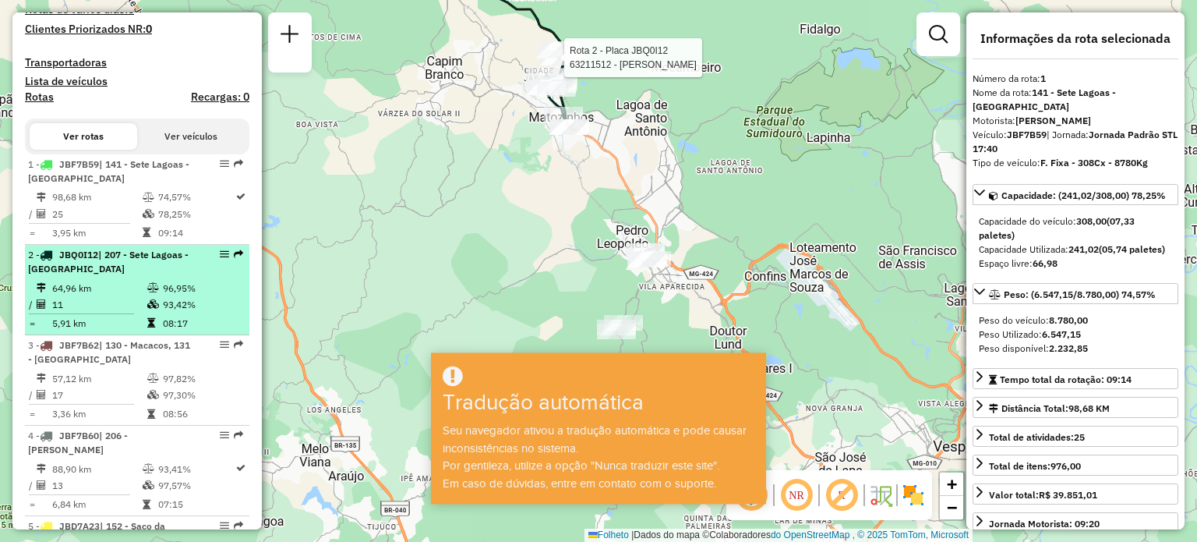
drag, startPoint x: 101, startPoint y: 285, endPoint x: 83, endPoint y: 288, distance: 18.1
click at [83, 276] on div "2 - JBQ0I12 | 207 - Sete Lagoas - Matosinho" at bounding box center [110, 262] width 165 height 28
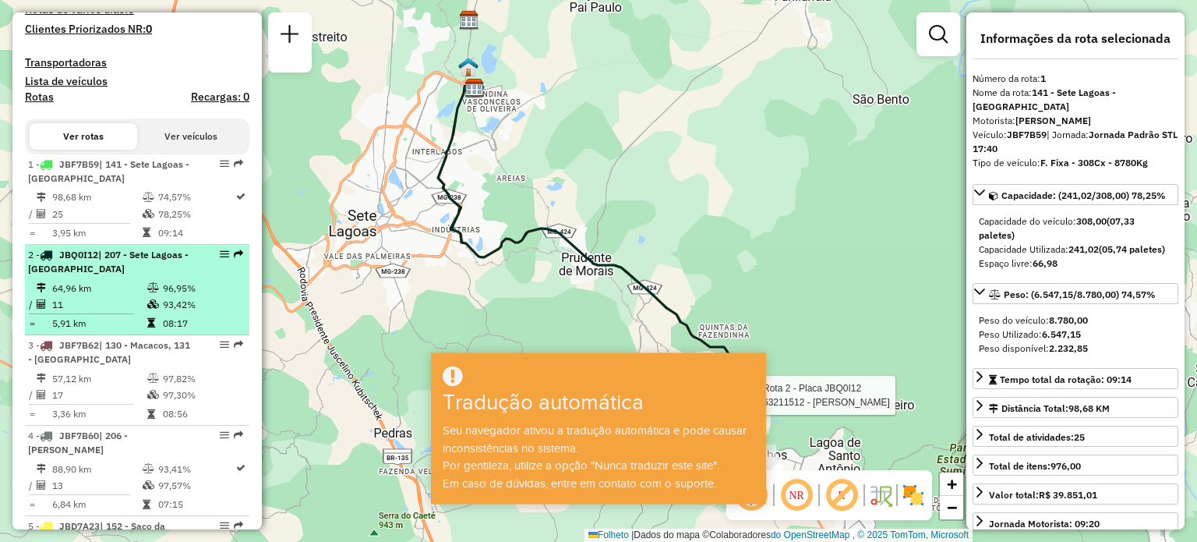
click at [220, 259] on em at bounding box center [224, 253] width 9 height 9
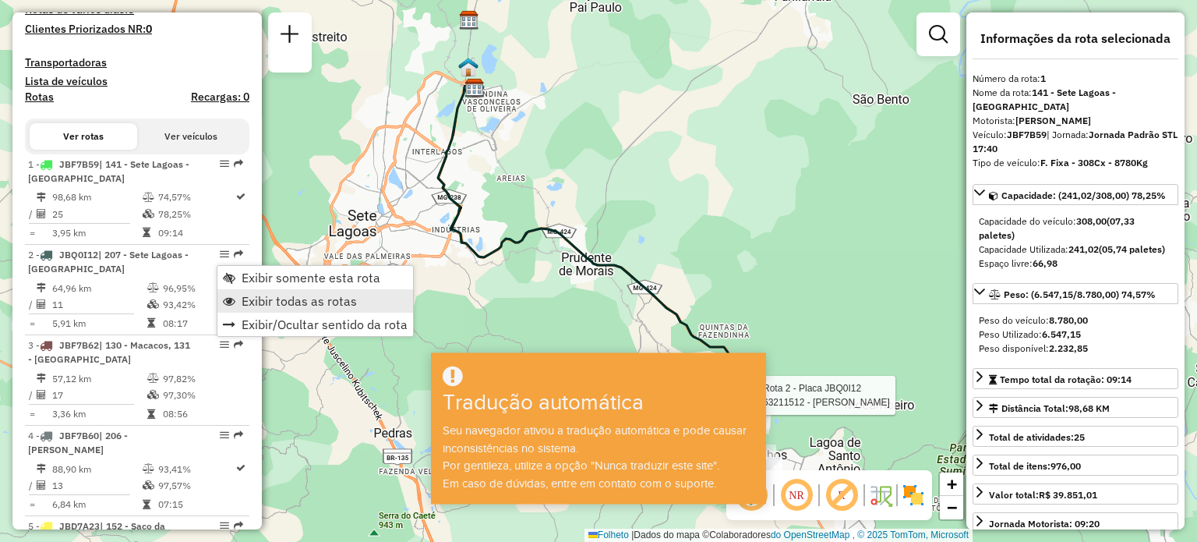
click at [253, 306] on font "Exibir todas as rotas" at bounding box center [299, 301] width 115 height 16
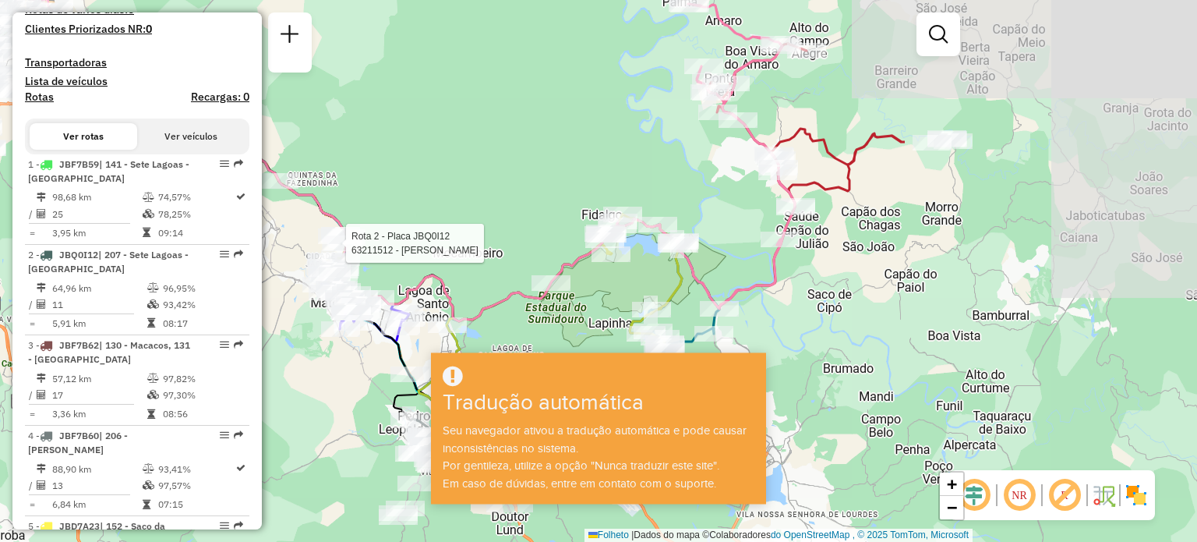
drag, startPoint x: 754, startPoint y: 227, endPoint x: 343, endPoint y: 75, distance: 438.7
click at [343, 75] on div "Rota 2 - Placa JBQ0I12 63211512 - CRISTINA FERREIRA COSTA Janela de atendimento…" at bounding box center [598, 271] width 1197 height 542
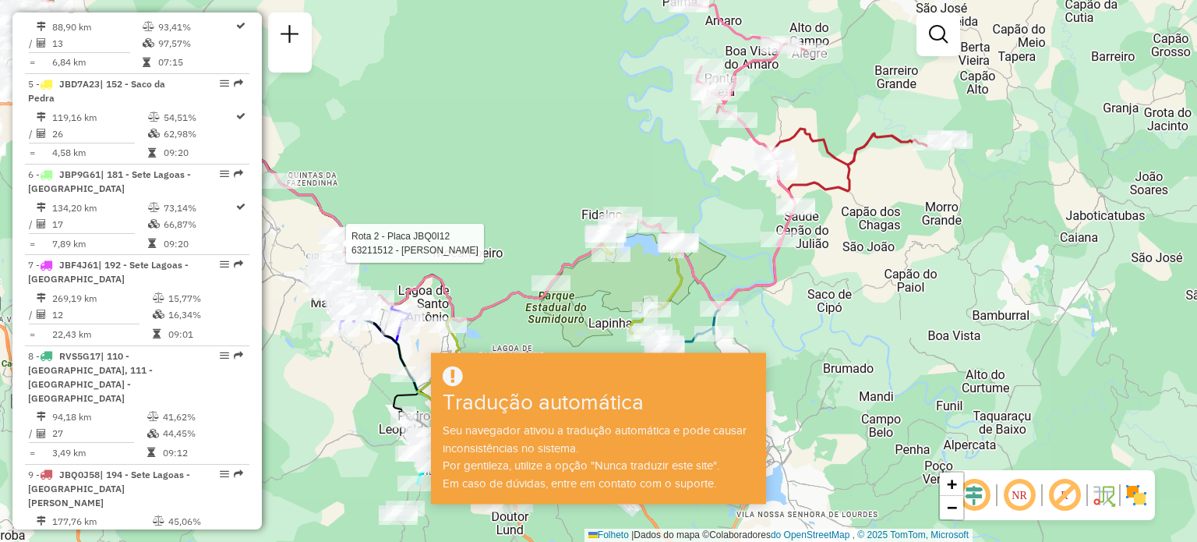
scroll to position [951, 0]
